Goal: Task Accomplishment & Management: Use online tool/utility

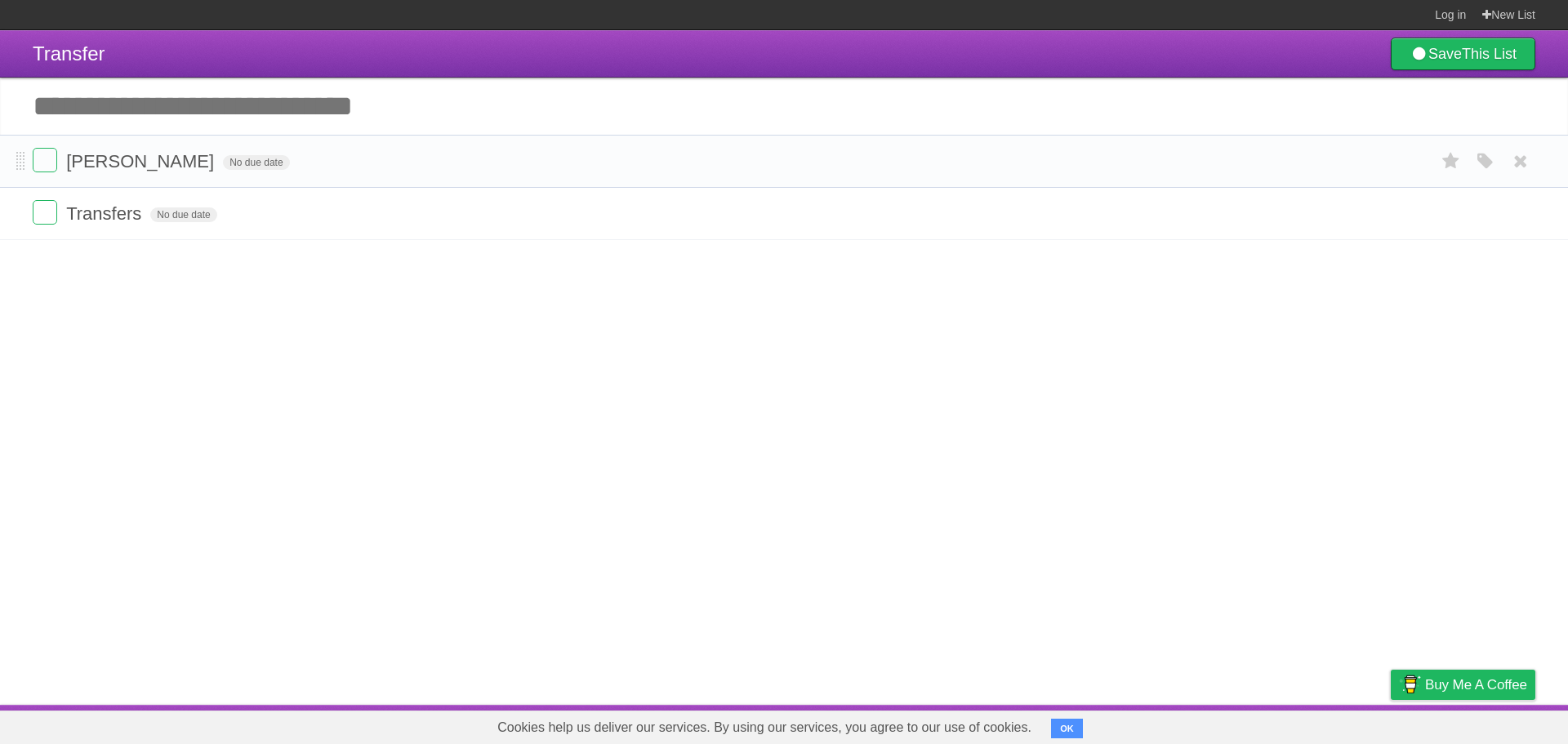
click at [239, 163] on form "[PERSON_NAME] No due date White Red Blue Green Purple Orange" at bounding box center [784, 162] width 1503 height 27
click at [1245, 171] on form "laura No due date White Red Blue Green Purple Orange" at bounding box center [784, 162] width 1503 height 27
click at [223, 162] on span "No due date" at bounding box center [255, 162] width 66 height 14
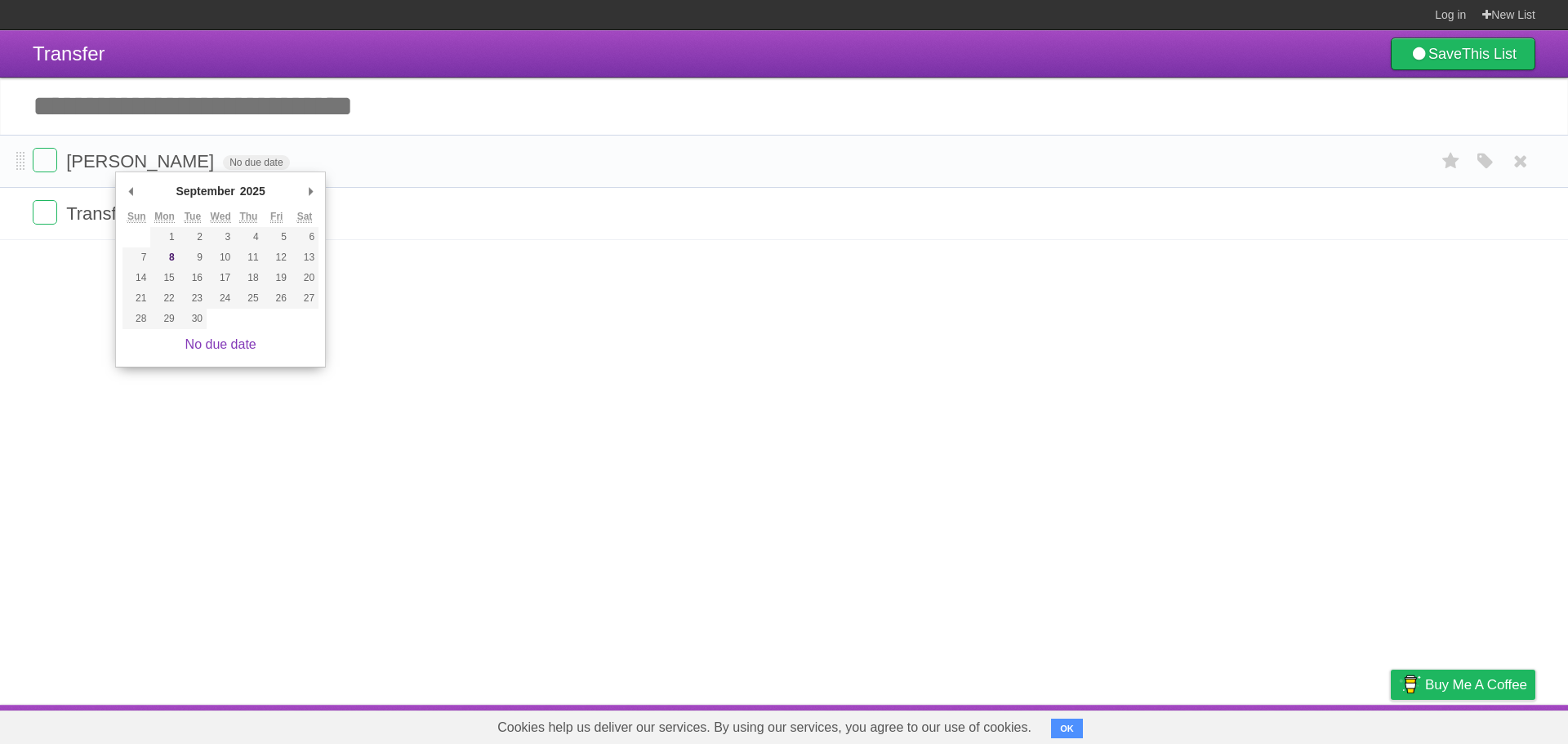
click at [14, 161] on li "laura No due date White Red Blue Green Purple Orange" at bounding box center [784, 161] width 1568 height 53
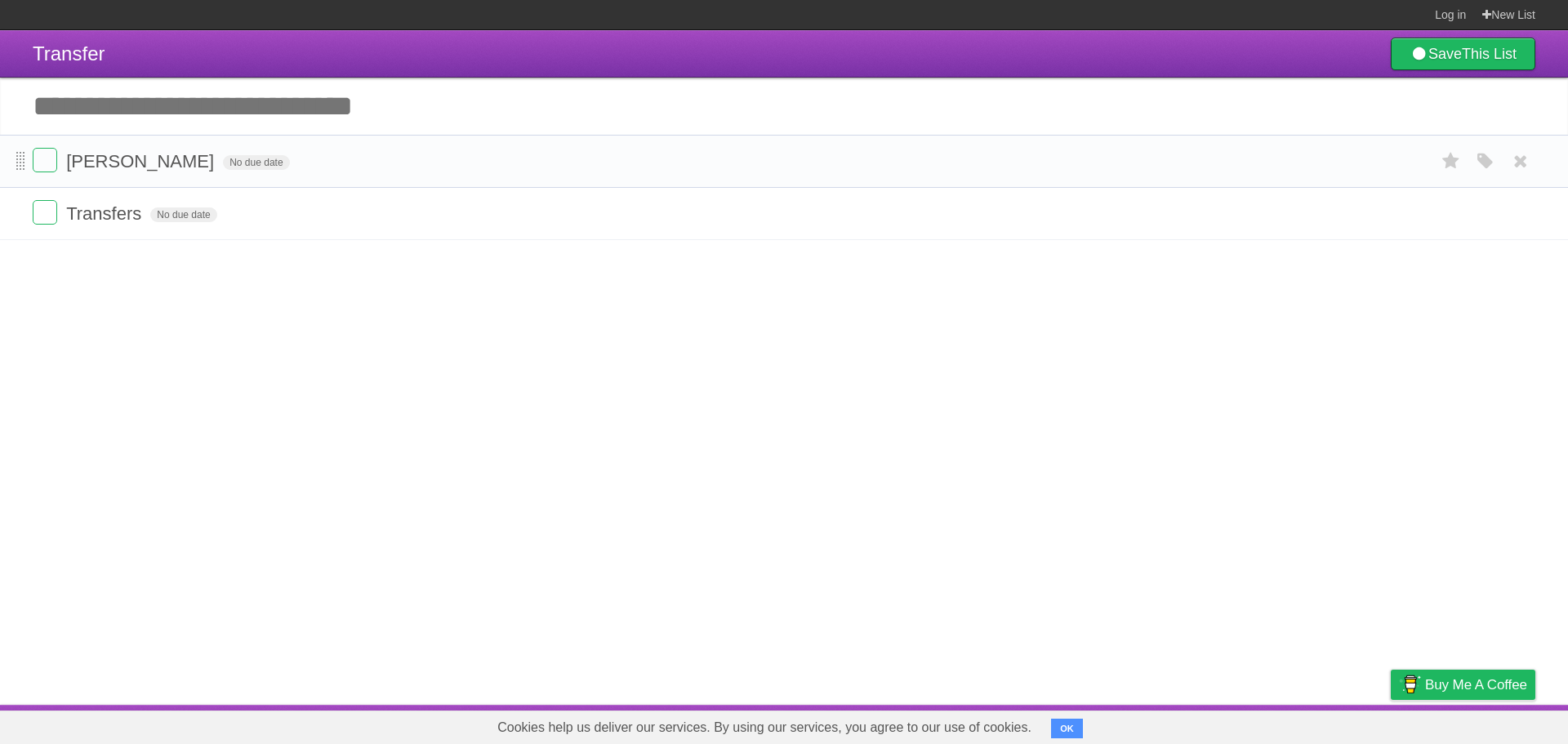
click at [21, 161] on span at bounding box center [20, 162] width 9 height 19
click at [98, 164] on span "laura" at bounding box center [142, 161] width 152 height 20
click at [235, 168] on form "laura No due date White Red Blue Green Purple Orange" at bounding box center [784, 162] width 1503 height 27
